Goal: Task Accomplishment & Management: Complete application form

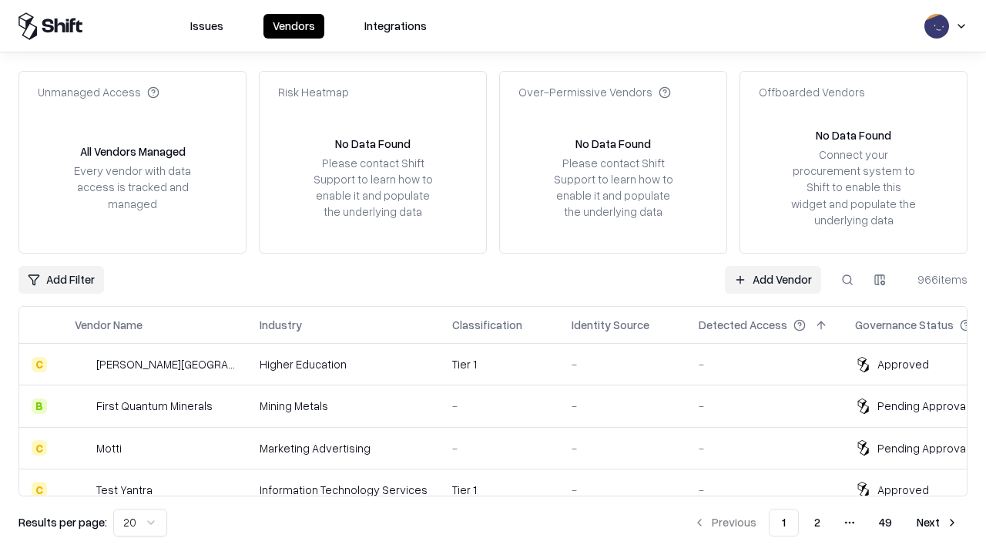
click at [773, 279] on link "Add Vendor" at bounding box center [773, 280] width 96 height 28
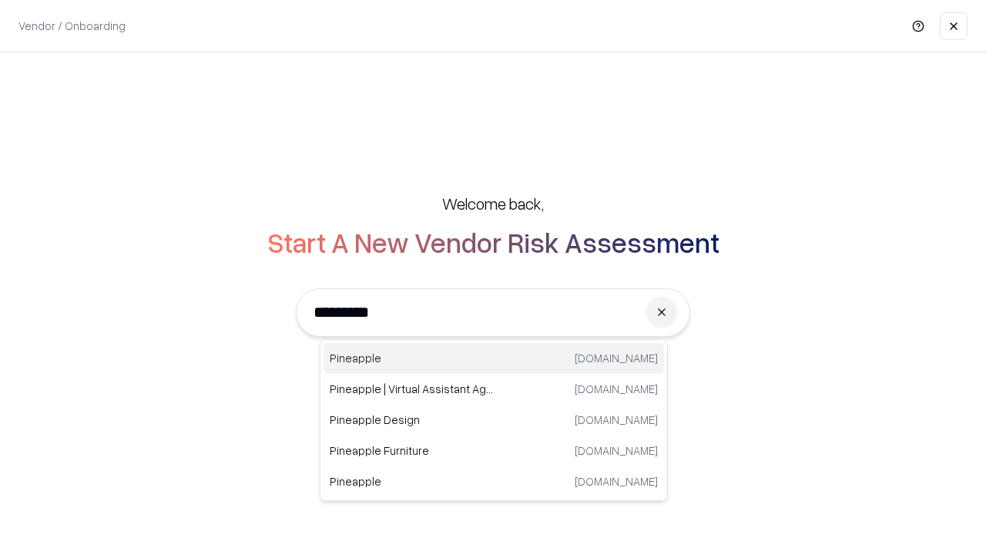
click at [494, 358] on div "Pineapple [DOMAIN_NAME]" at bounding box center [494, 358] width 340 height 31
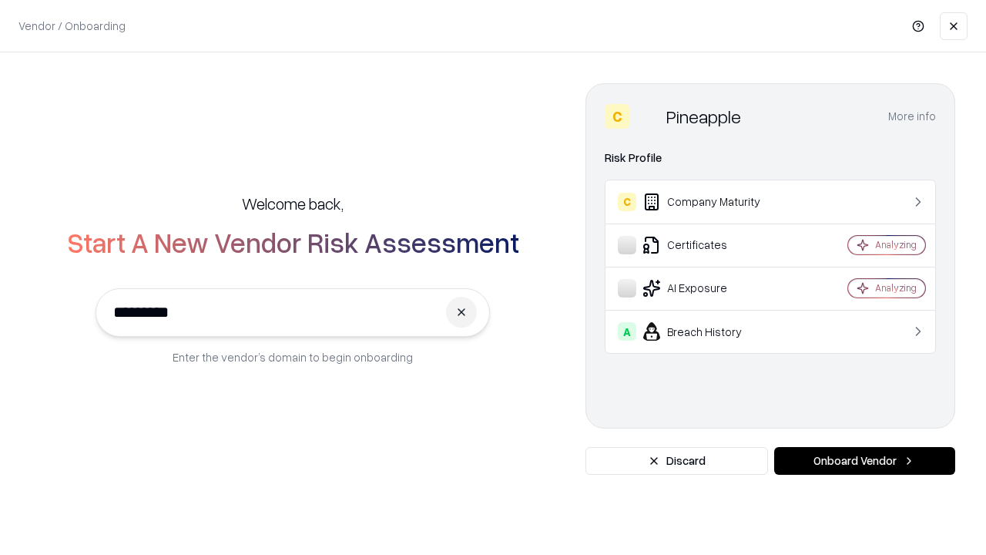
type input "*********"
click at [864, 461] on button "Onboard Vendor" at bounding box center [864, 461] width 181 height 28
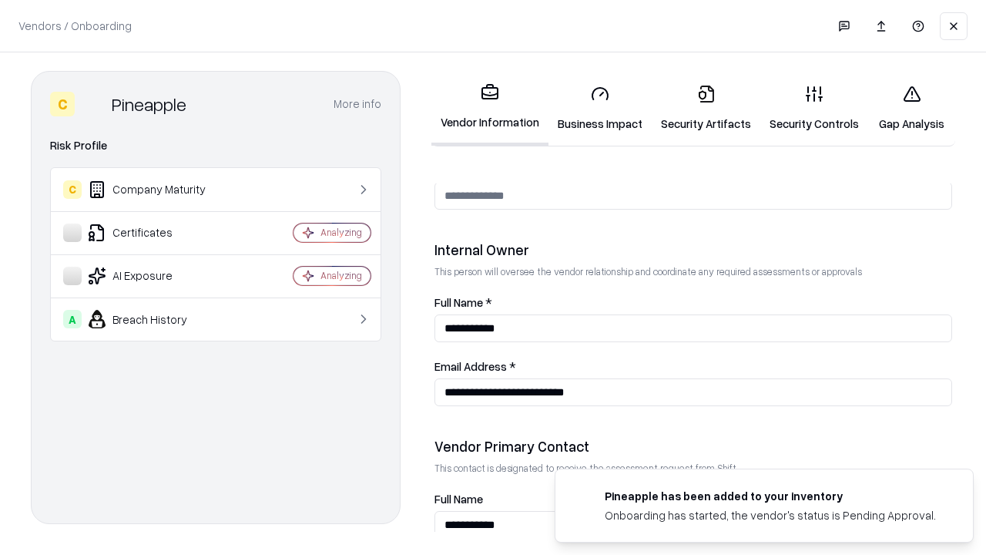
scroll to position [798, 0]
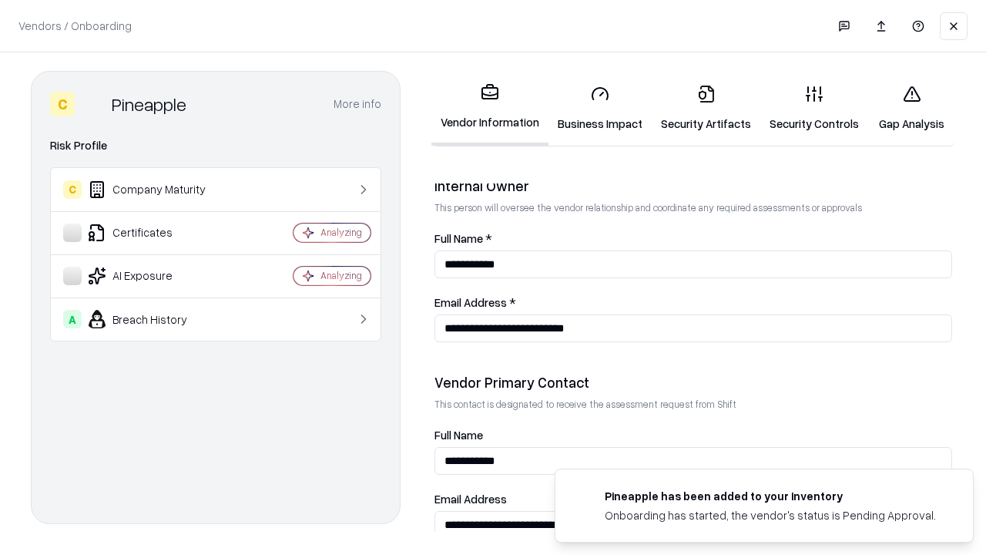
click at [600, 108] on link "Business Impact" at bounding box center [599, 108] width 103 height 72
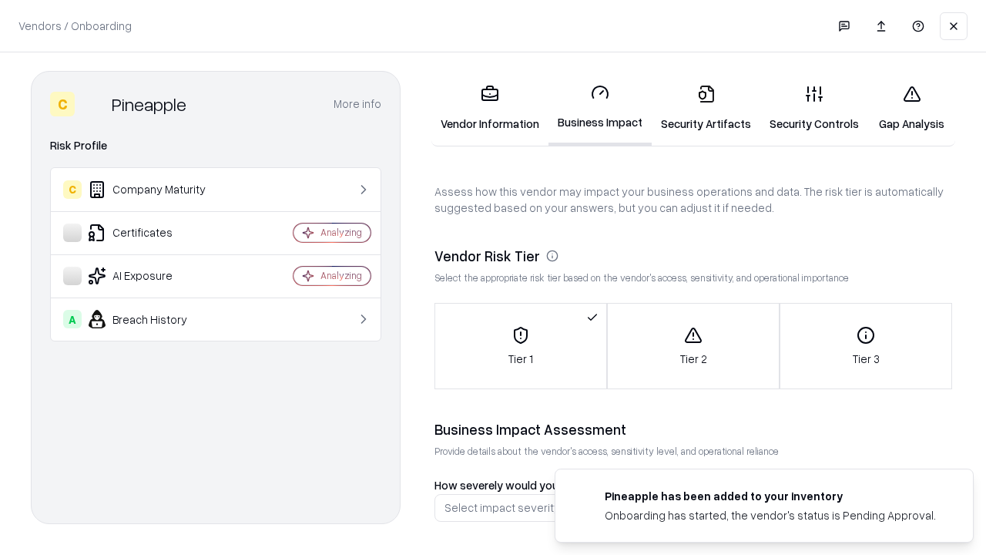
click at [706, 108] on link "Security Artifacts" at bounding box center [706, 108] width 109 height 72
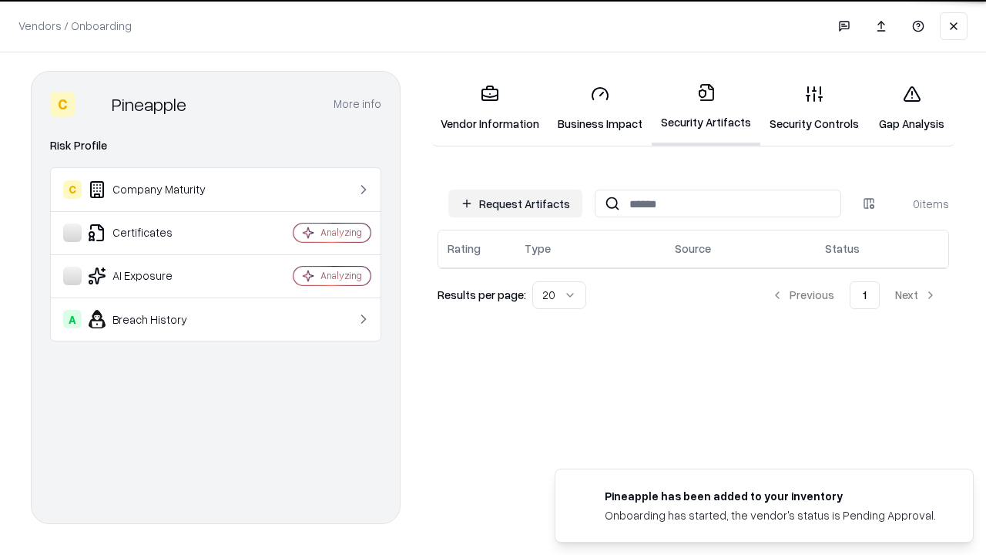
click at [515, 203] on button "Request Artifacts" at bounding box center [515, 203] width 134 height 28
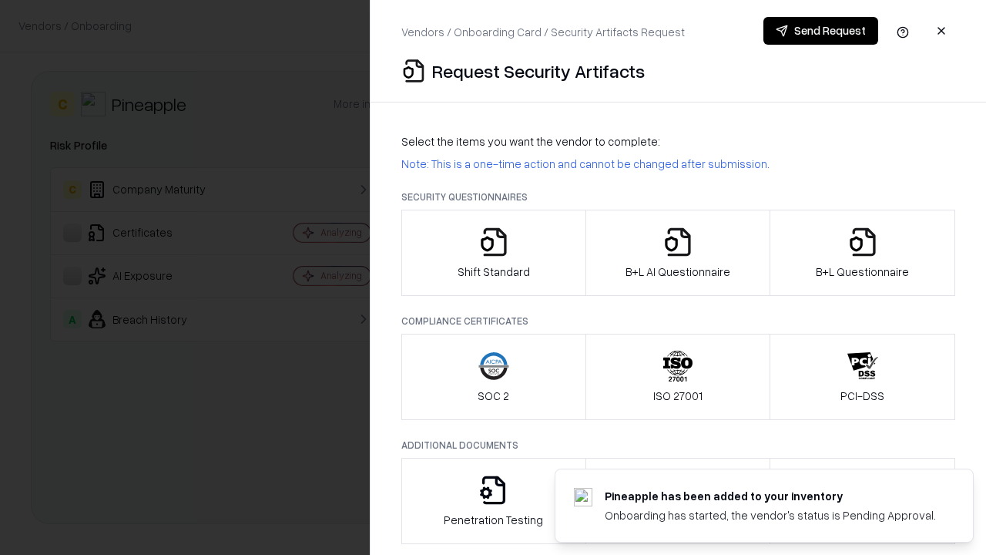
click at [493, 253] on icon "button" at bounding box center [493, 241] width 31 height 31
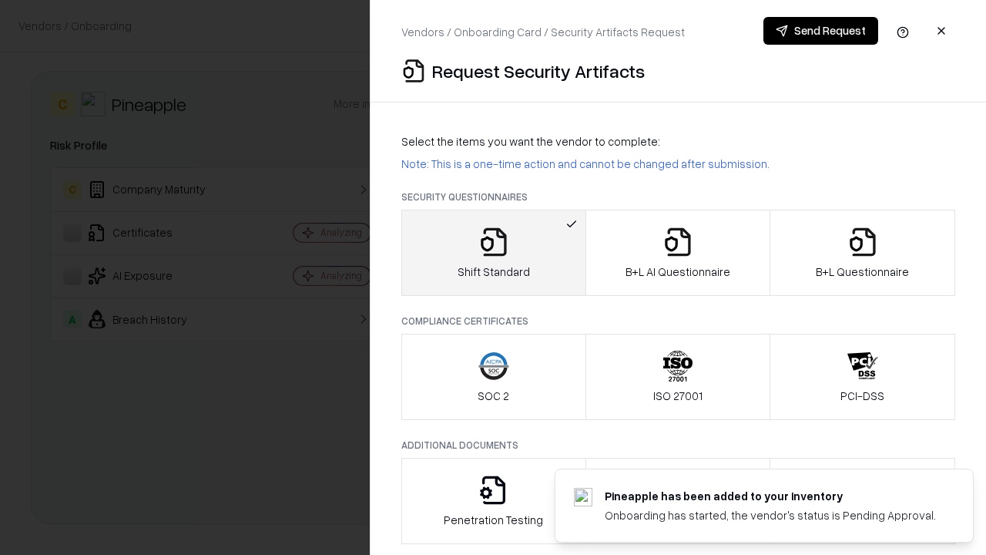
click at [820, 31] on button "Send Request" at bounding box center [820, 31] width 115 height 28
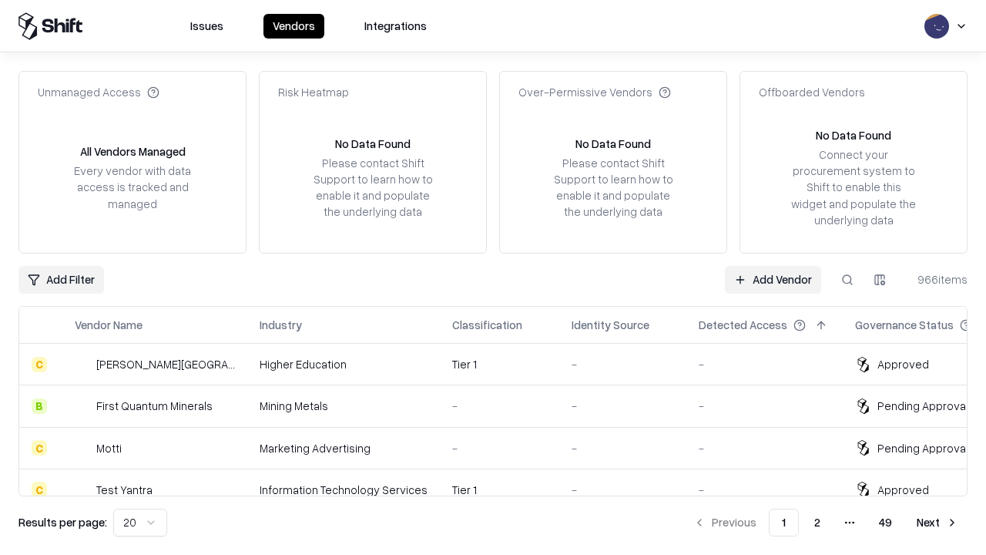
click at [847, 279] on button at bounding box center [847, 280] width 28 height 28
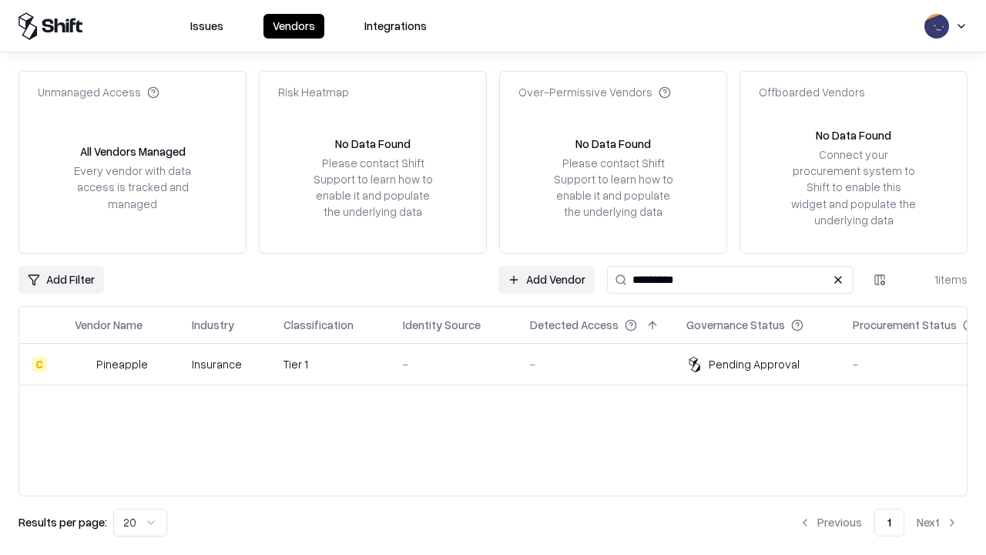
type input "*********"
click at [502, 364] on div "-" at bounding box center [454, 364] width 102 height 16
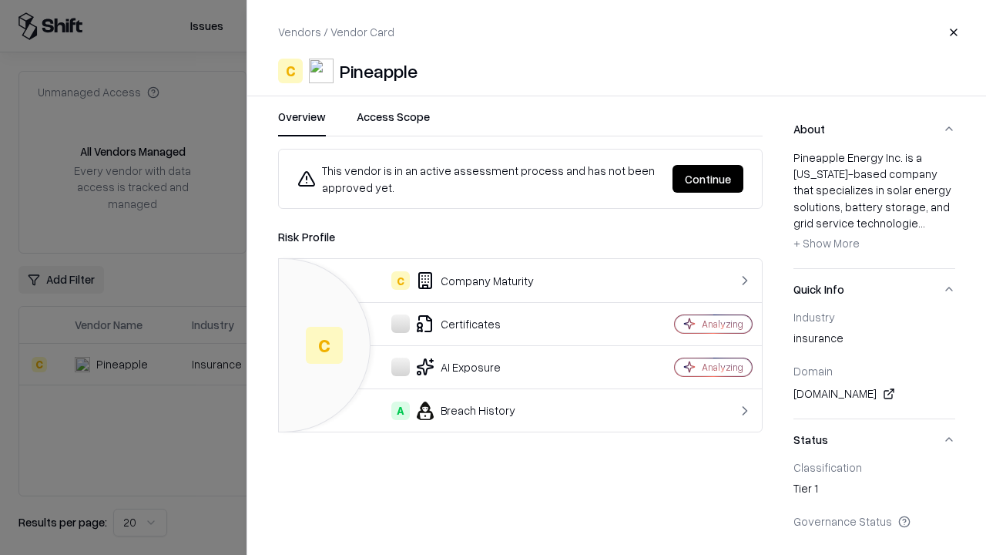
click at [708, 179] on button "Continue" at bounding box center [707, 179] width 71 height 28
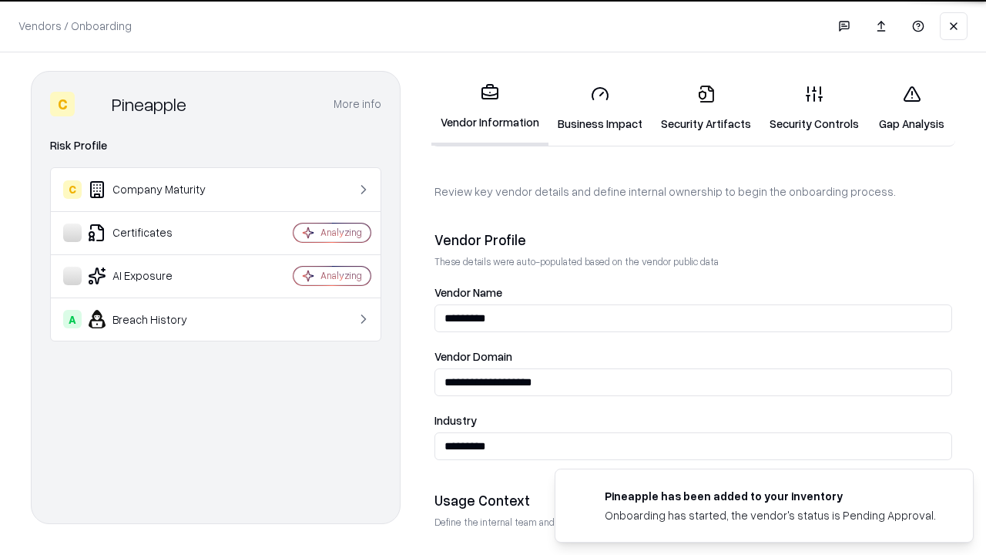
click at [706, 108] on link "Security Artifacts" at bounding box center [706, 108] width 109 height 72
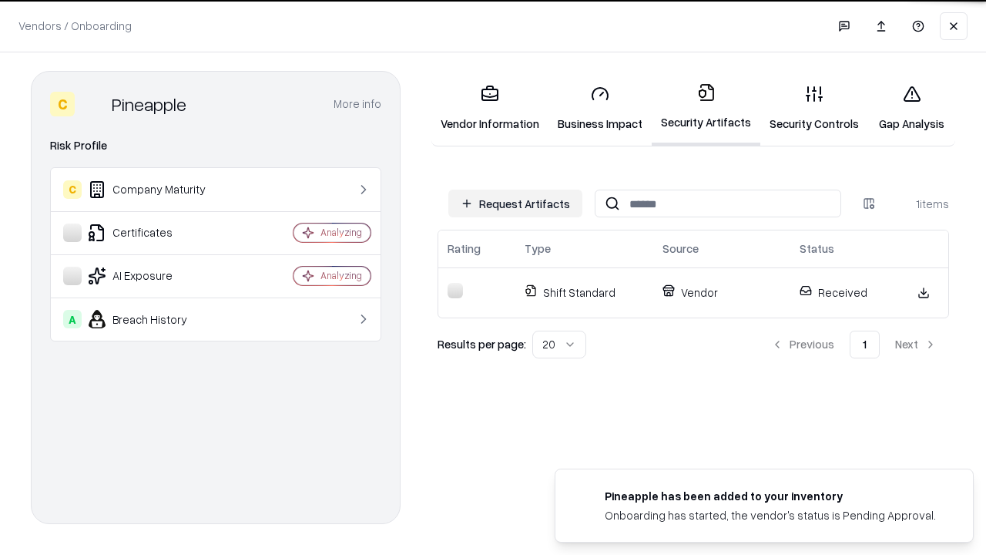
click at [911, 108] on link "Gap Analysis" at bounding box center [911, 108] width 87 height 72
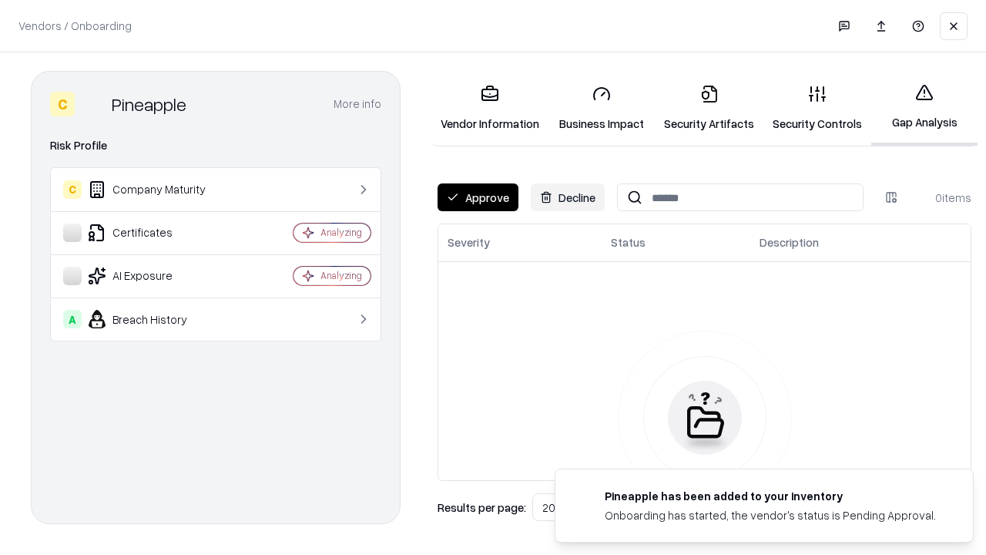
click at [478, 197] on button "Approve" at bounding box center [478, 197] width 81 height 28
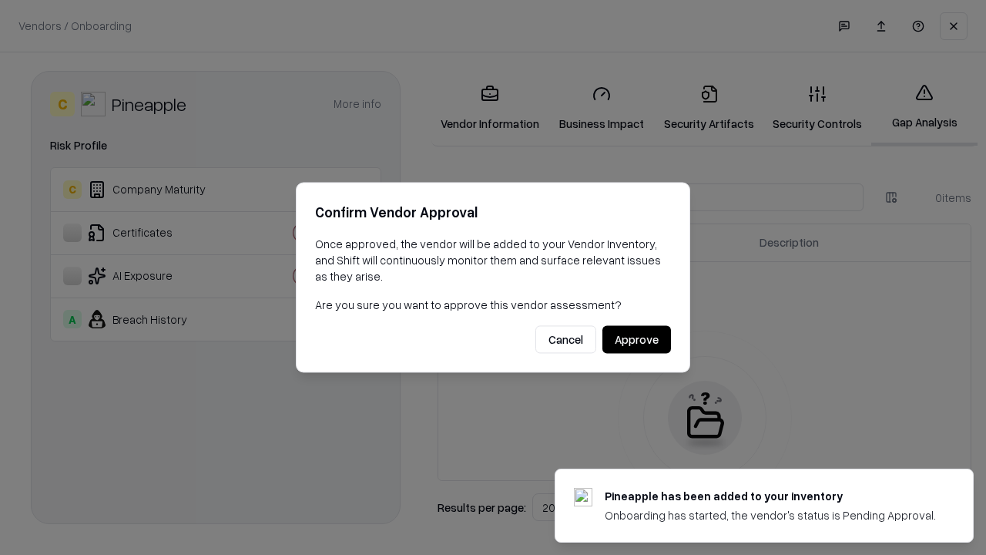
click at [636, 339] on button "Approve" at bounding box center [636, 340] width 69 height 28
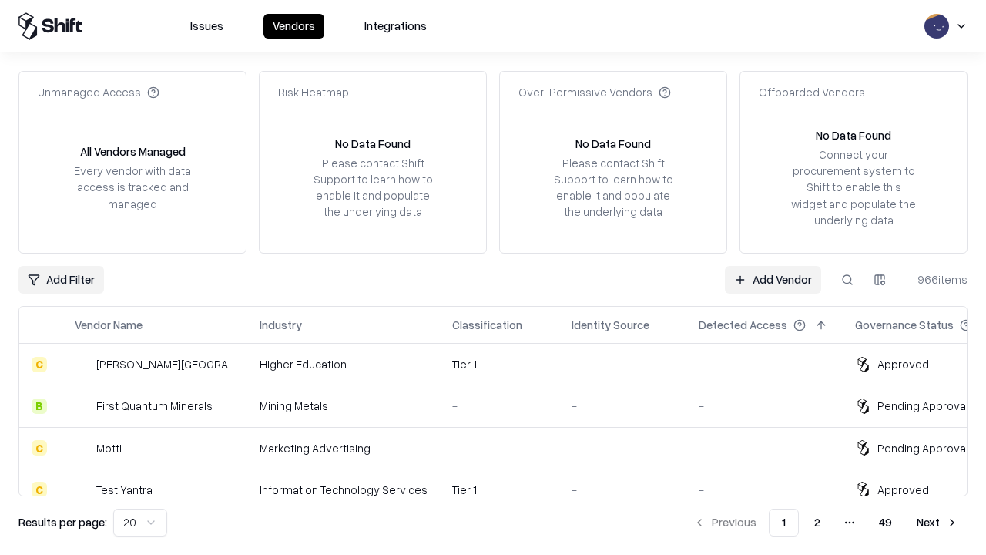
type input "*********"
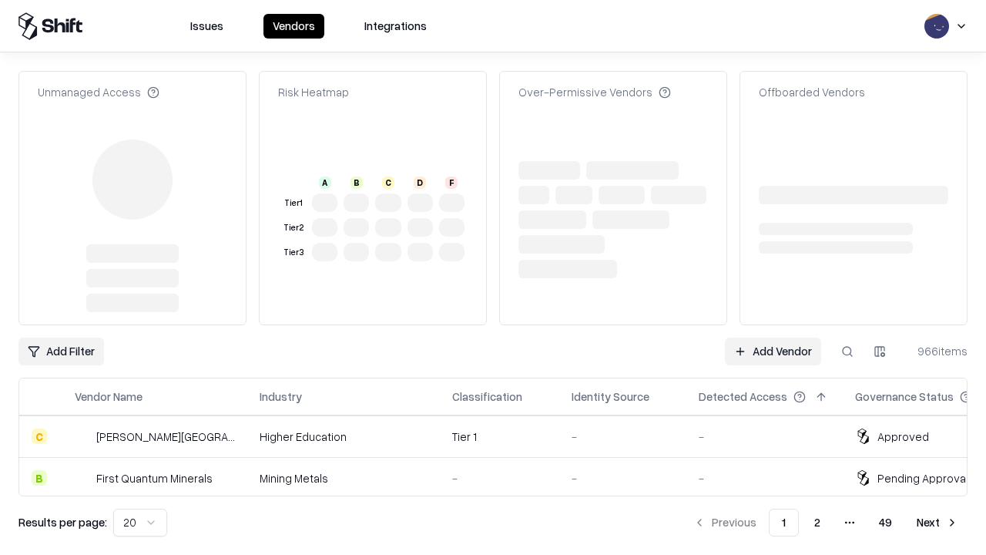
click at [773, 337] on link "Add Vendor" at bounding box center [773, 351] width 96 height 28
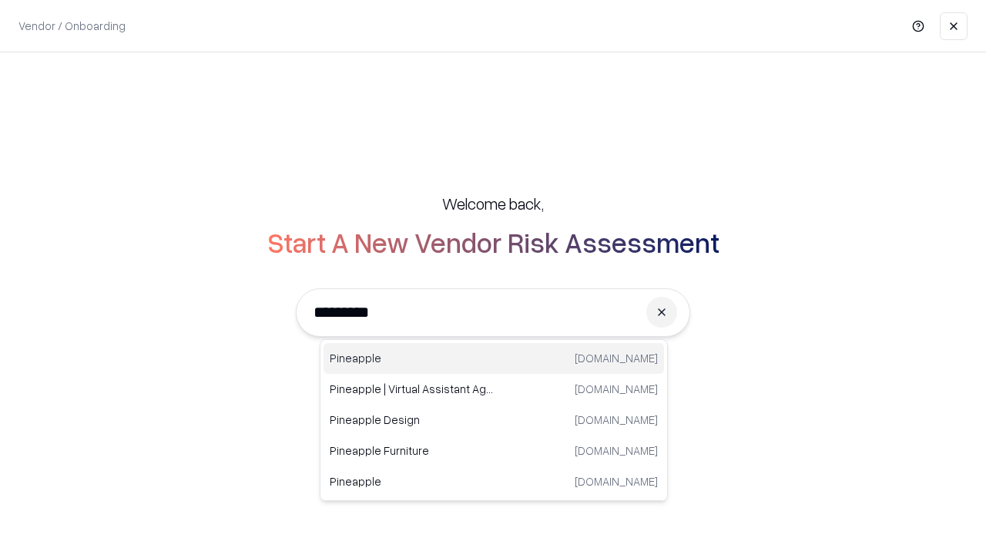
click at [494, 358] on div "Pineapple [DOMAIN_NAME]" at bounding box center [494, 358] width 340 height 31
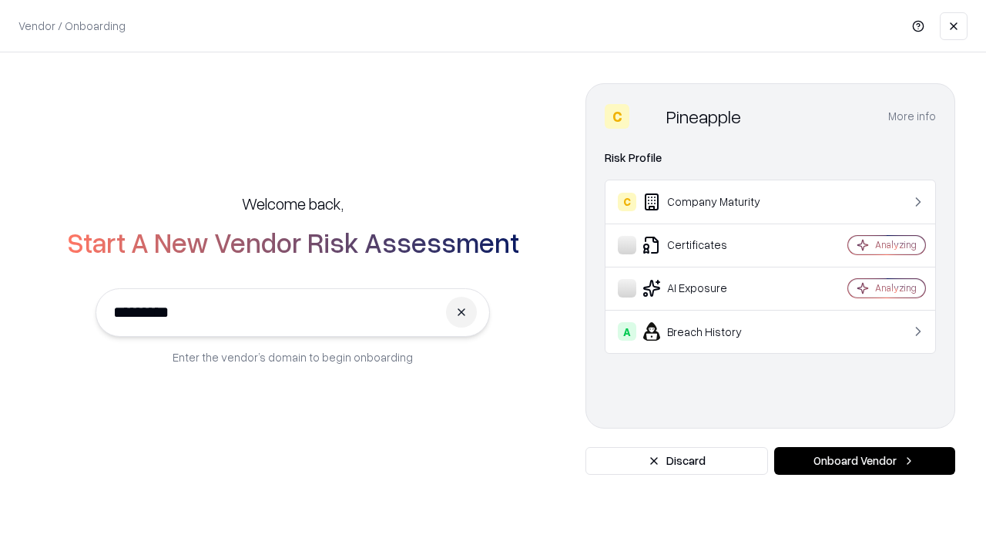
type input "*********"
click at [864, 461] on button "Onboard Vendor" at bounding box center [864, 461] width 181 height 28
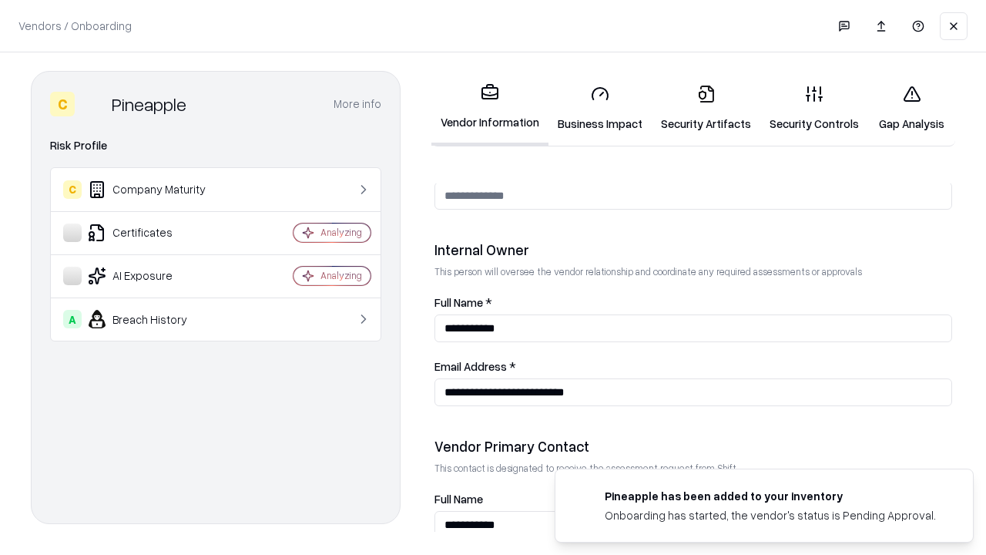
scroll to position [798, 0]
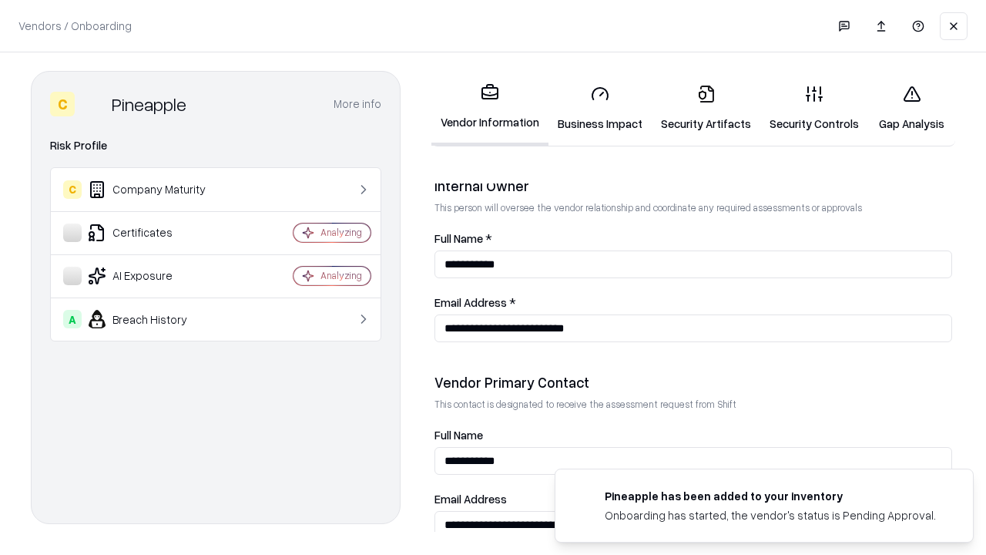
click at [911, 108] on link "Gap Analysis" at bounding box center [911, 108] width 87 height 72
